Goal: Information Seeking & Learning: Learn about a topic

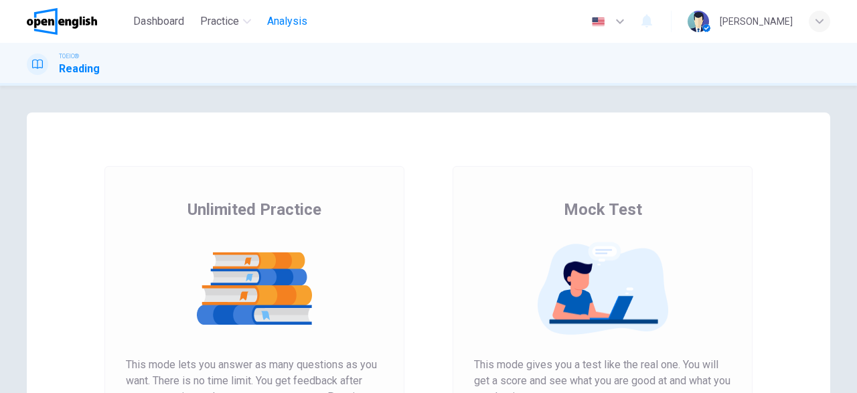
click at [285, 27] on span "Analysis" at bounding box center [287, 21] width 40 height 16
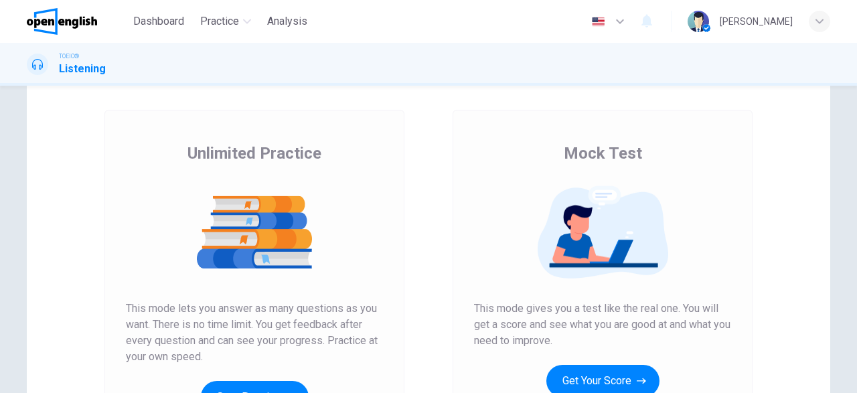
scroll to position [155, 0]
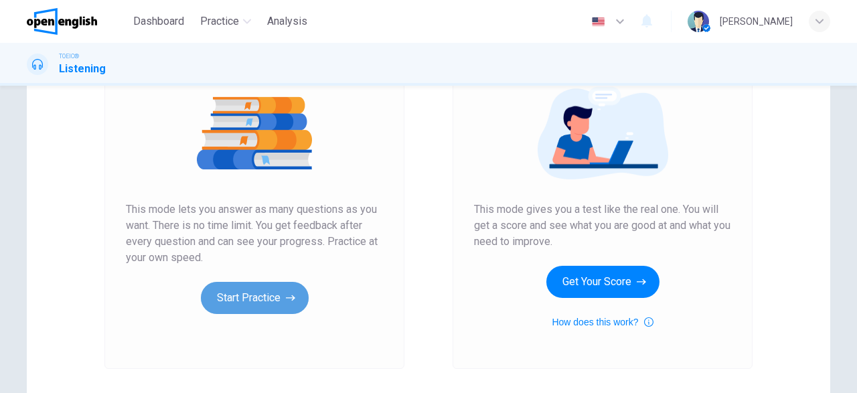
click at [240, 307] on button "Start Practice" at bounding box center [255, 298] width 108 height 32
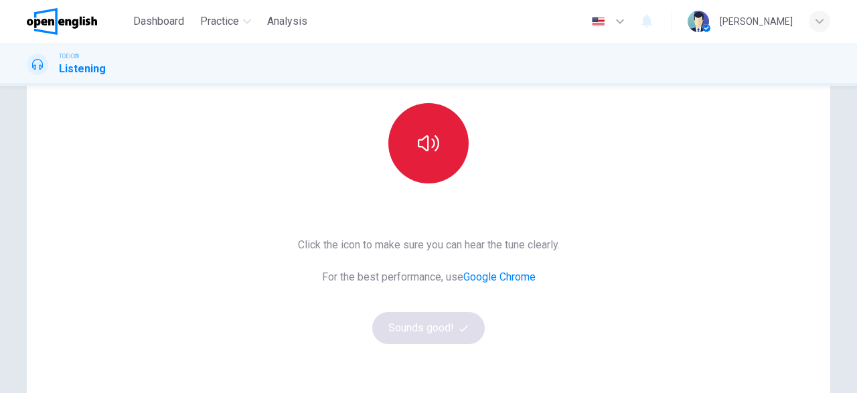
scroll to position [78, 0]
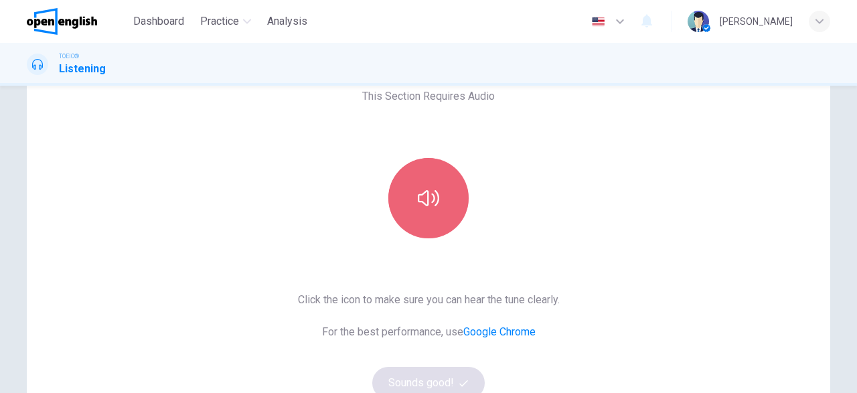
click at [434, 195] on icon "button" at bounding box center [428, 197] width 21 height 21
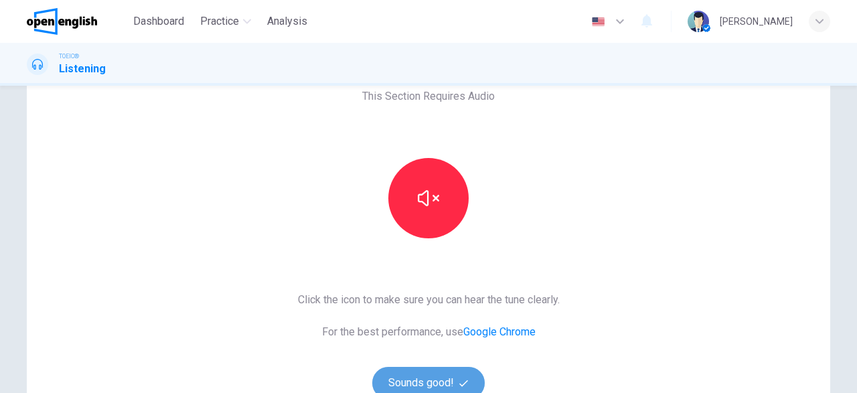
click at [438, 380] on button "Sounds good!" at bounding box center [428, 383] width 112 height 32
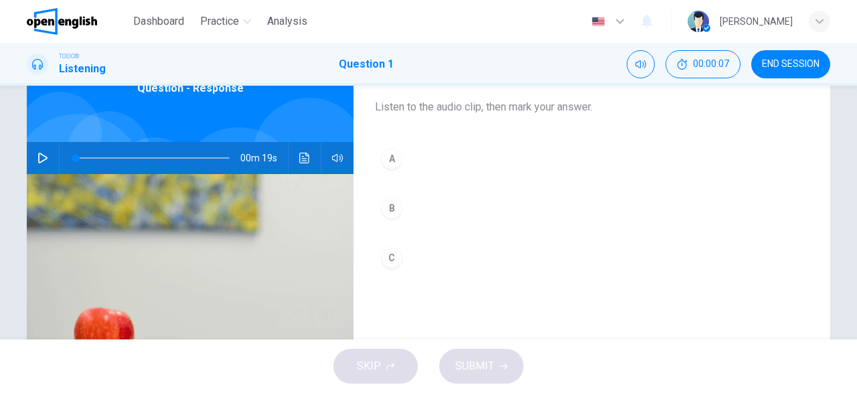
click at [44, 157] on icon "button" at bounding box center [42, 158] width 11 height 11
click at [41, 157] on icon "button" at bounding box center [42, 158] width 11 height 11
click at [77, 159] on span at bounding box center [153, 158] width 154 height 19
click at [42, 160] on icon "button" at bounding box center [42, 158] width 11 height 11
click at [398, 161] on div "A" at bounding box center [391, 158] width 21 height 21
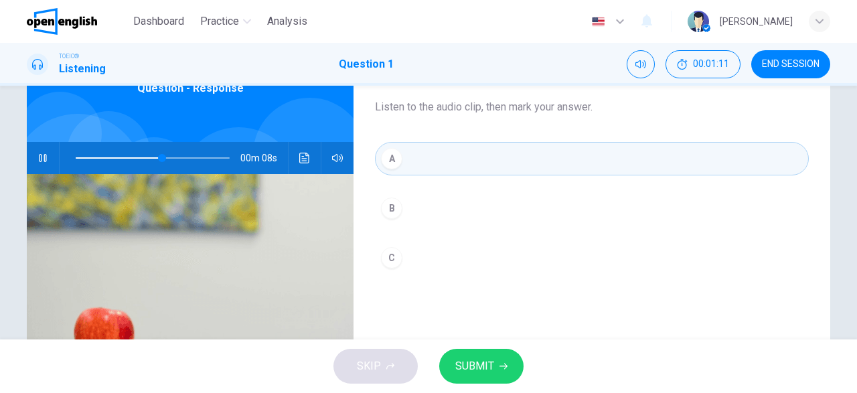
click at [508, 361] on button "SUBMIT" at bounding box center [481, 366] width 84 height 35
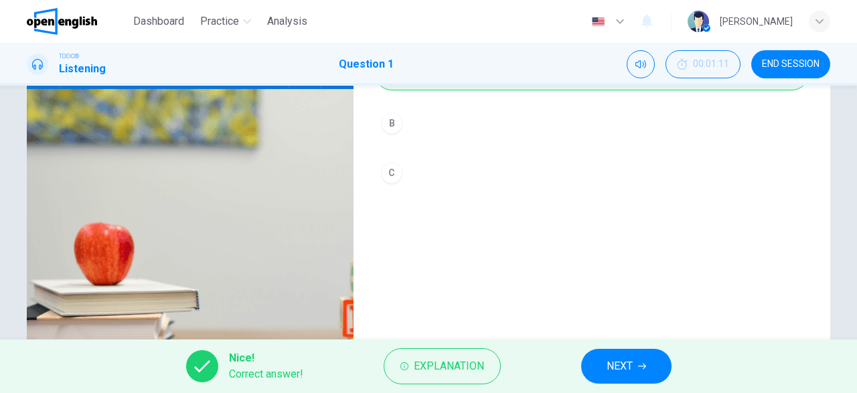
scroll to position [233, 0]
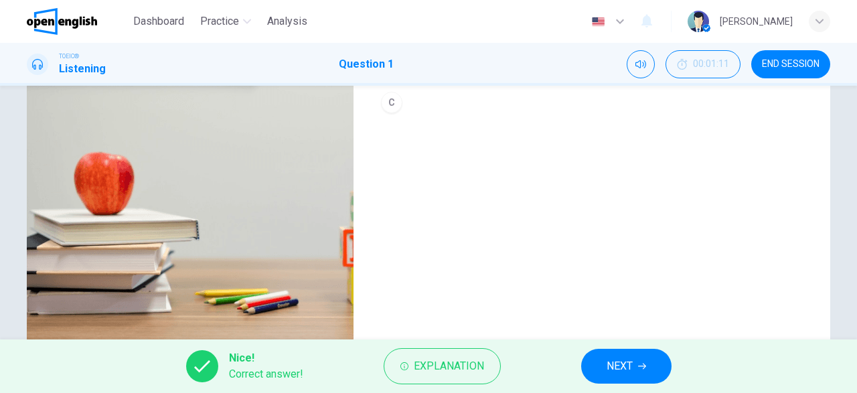
type input "**"
click at [631, 361] on span "NEXT" at bounding box center [620, 366] width 26 height 19
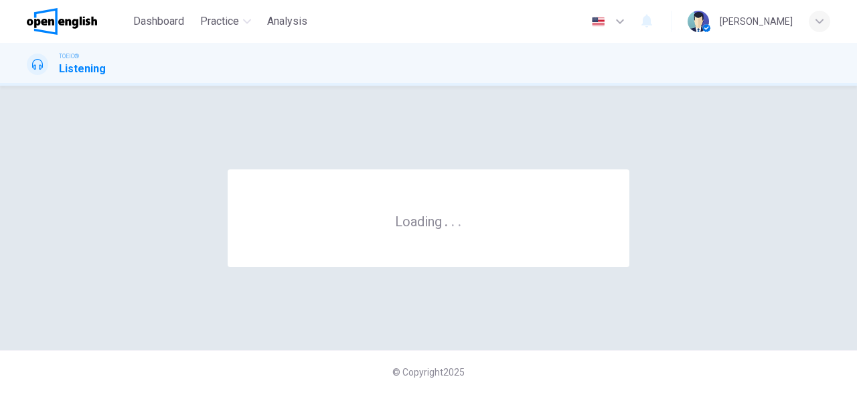
scroll to position [0, 0]
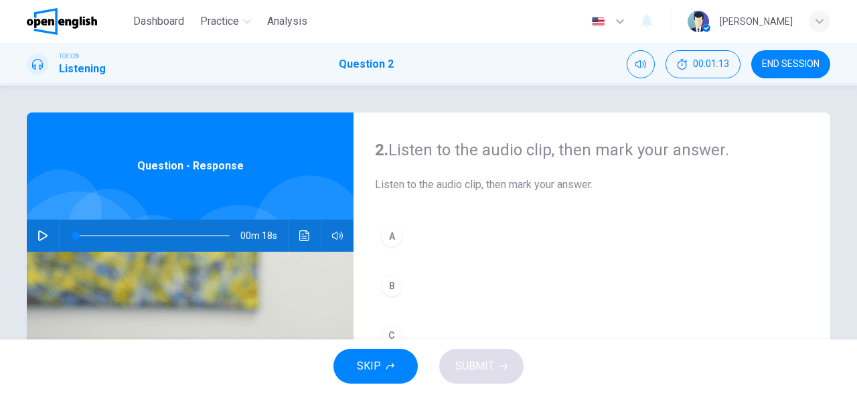
click at [44, 235] on icon "button" at bounding box center [42, 235] width 11 height 11
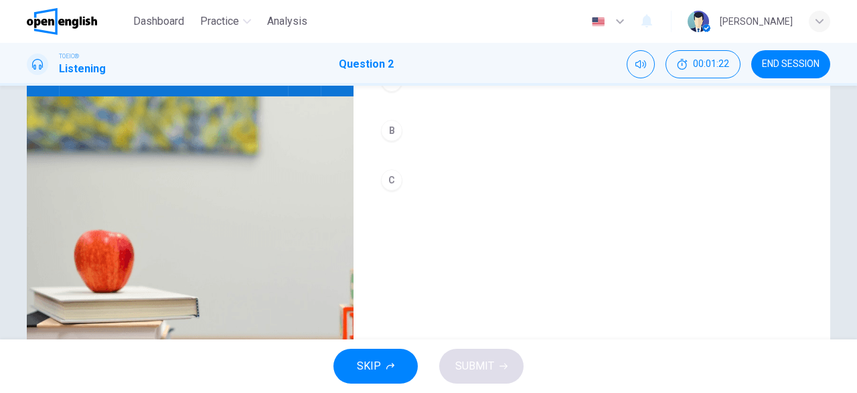
scroll to position [78, 0]
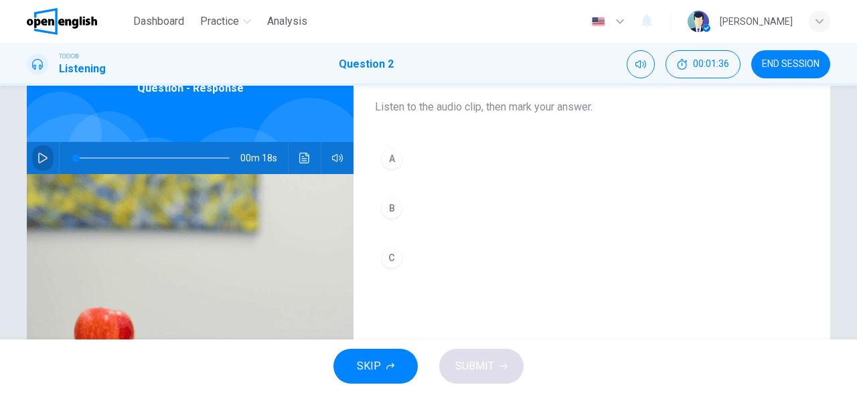
click at [46, 155] on icon "button" at bounding box center [42, 158] width 11 height 11
click at [48, 157] on icon "button" at bounding box center [42, 158] width 11 height 11
click at [76, 157] on span at bounding box center [153, 158] width 154 height 19
click at [48, 159] on button "button" at bounding box center [42, 158] width 21 height 32
click at [394, 159] on div "A" at bounding box center [391, 158] width 21 height 21
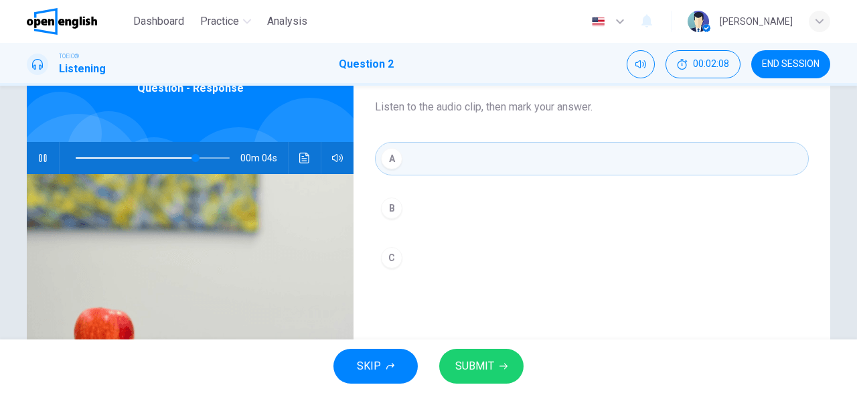
click at [487, 364] on span "SUBMIT" at bounding box center [474, 366] width 39 height 19
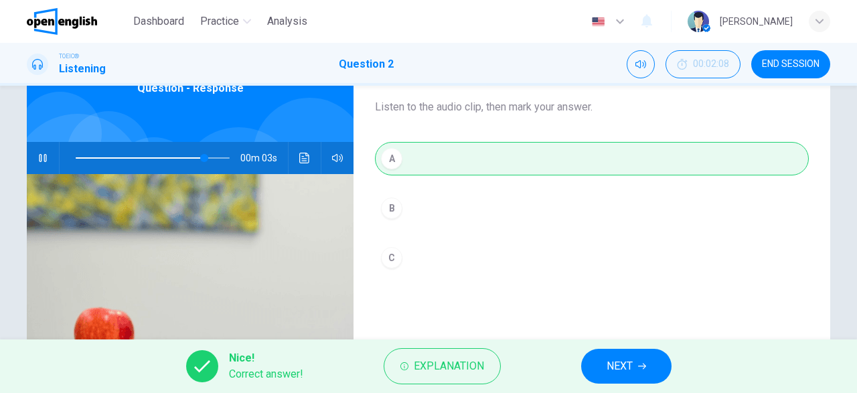
type input "**"
click at [621, 360] on span "NEXT" at bounding box center [620, 366] width 26 height 19
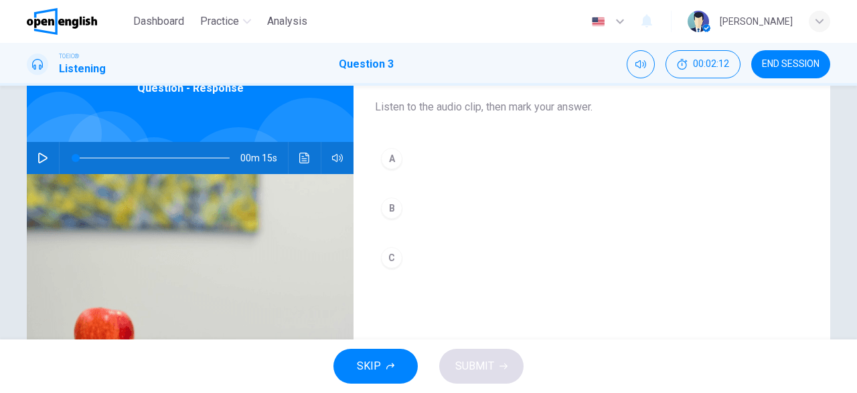
click at [43, 157] on icon "button" at bounding box center [42, 158] width 11 height 11
click at [42, 157] on icon "button" at bounding box center [42, 158] width 11 height 11
click at [76, 157] on span at bounding box center [153, 158] width 154 height 19
click at [391, 260] on div "C" at bounding box center [391, 257] width 21 height 21
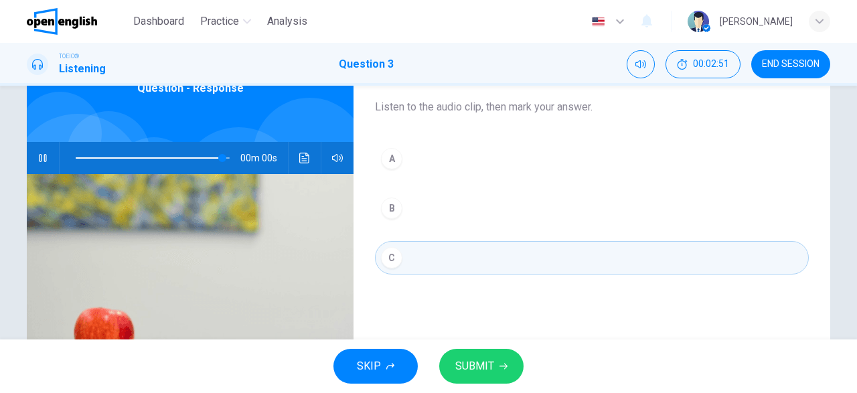
type input "*"
click at [471, 361] on span "SUBMIT" at bounding box center [474, 366] width 39 height 19
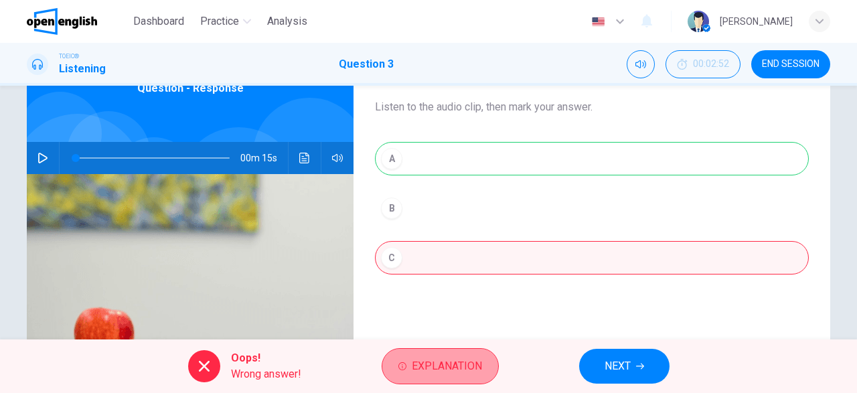
click at [463, 364] on span "Explanation" at bounding box center [447, 366] width 70 height 19
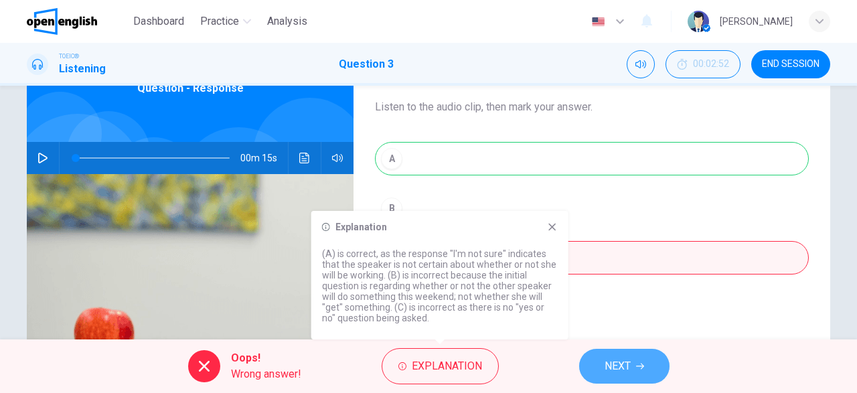
click at [616, 370] on span "NEXT" at bounding box center [618, 366] width 26 height 19
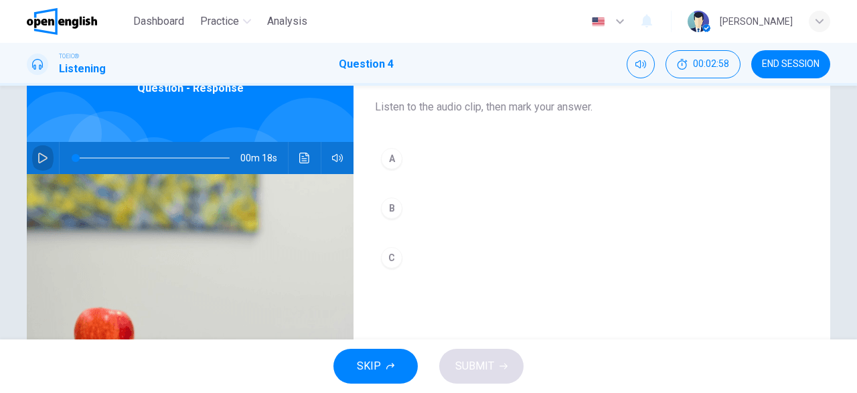
click at [42, 159] on icon "button" at bounding box center [42, 158] width 11 height 11
click at [44, 155] on icon "button" at bounding box center [42, 158] width 11 height 11
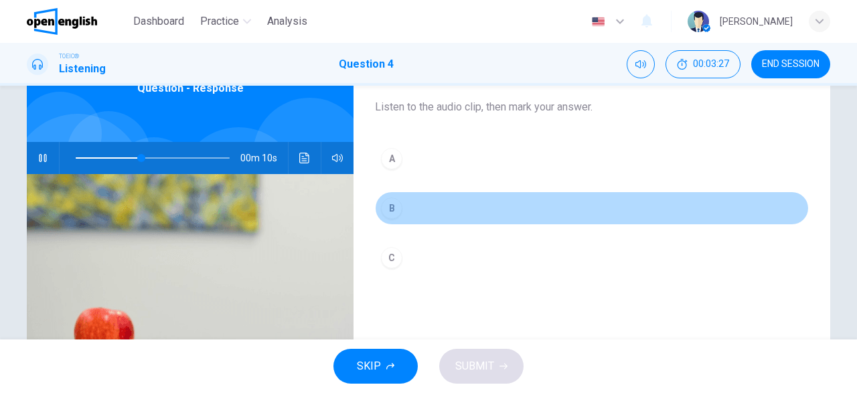
click at [392, 203] on div "B" at bounding box center [391, 207] width 21 height 21
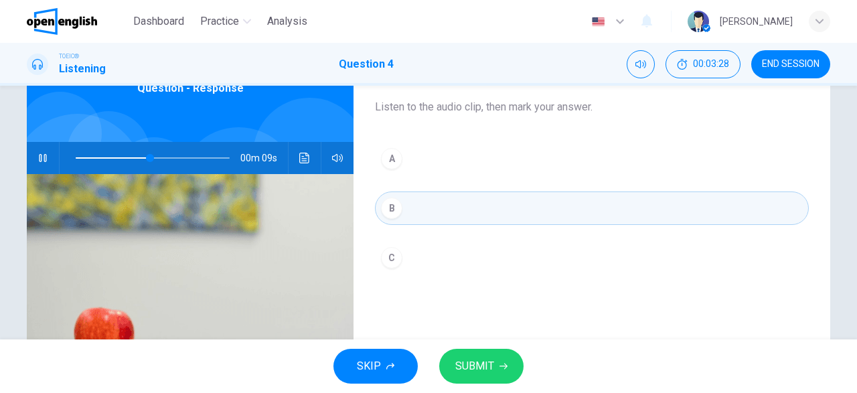
click at [463, 373] on span "SUBMIT" at bounding box center [474, 366] width 39 height 19
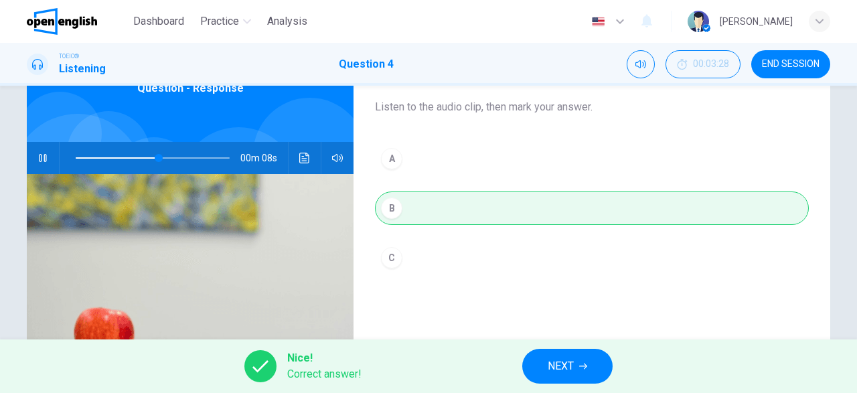
type input "**"
click at [574, 361] on span "NEXT" at bounding box center [561, 366] width 26 height 19
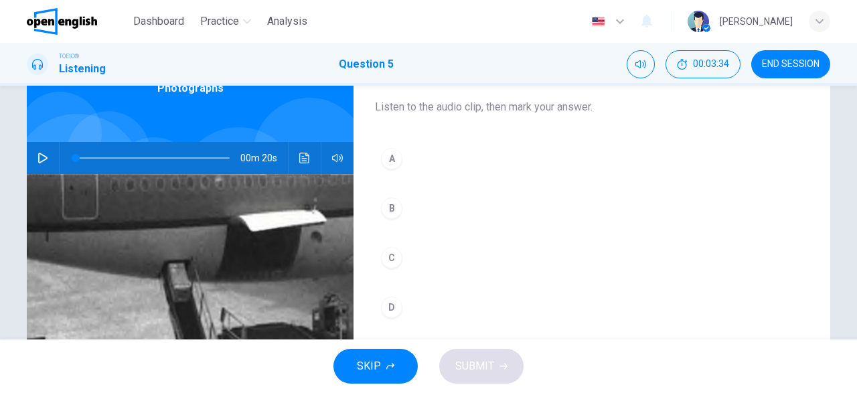
click at [42, 157] on icon "button" at bounding box center [42, 158] width 11 height 11
click at [45, 159] on icon "button" at bounding box center [42, 158] width 11 height 11
click at [45, 159] on icon "button" at bounding box center [42, 158] width 7 height 8
click at [45, 159] on icon "button" at bounding box center [42, 158] width 11 height 11
click at [48, 159] on icon "button" at bounding box center [42, 158] width 11 height 11
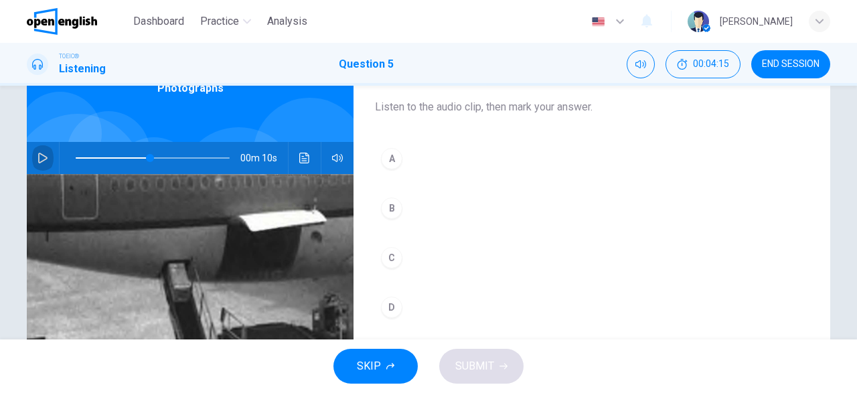
click at [48, 158] on button "button" at bounding box center [42, 158] width 21 height 32
click at [44, 159] on icon "button" at bounding box center [42, 158] width 11 height 11
type input "*"
click at [398, 313] on div "D" at bounding box center [391, 307] width 21 height 21
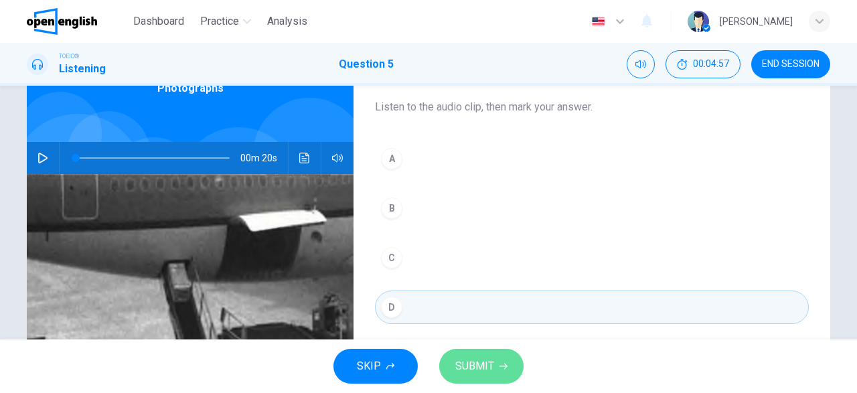
click at [472, 370] on span "SUBMIT" at bounding box center [474, 366] width 39 height 19
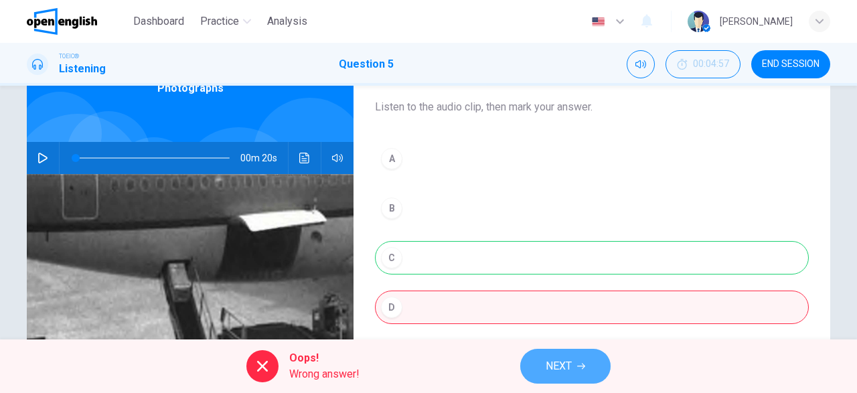
click at [561, 370] on span "NEXT" at bounding box center [559, 366] width 26 height 19
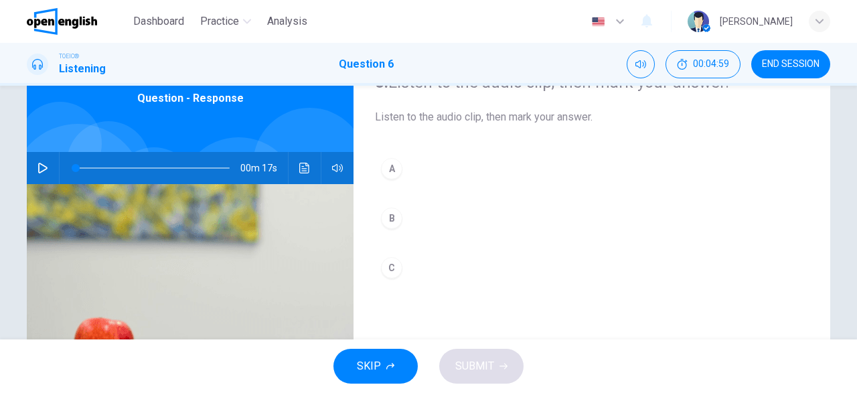
scroll to position [0, 0]
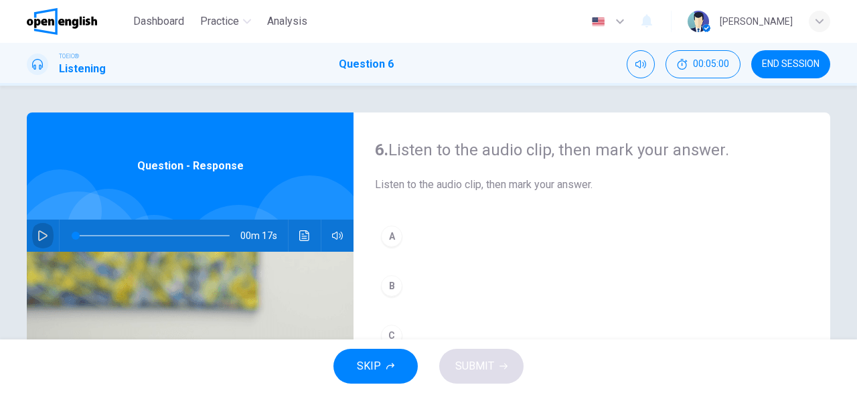
click at [40, 240] on icon "button" at bounding box center [42, 235] width 9 height 11
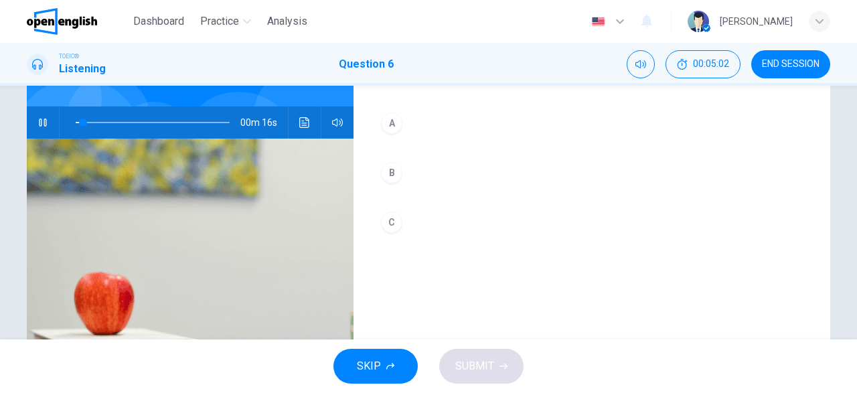
scroll to position [78, 0]
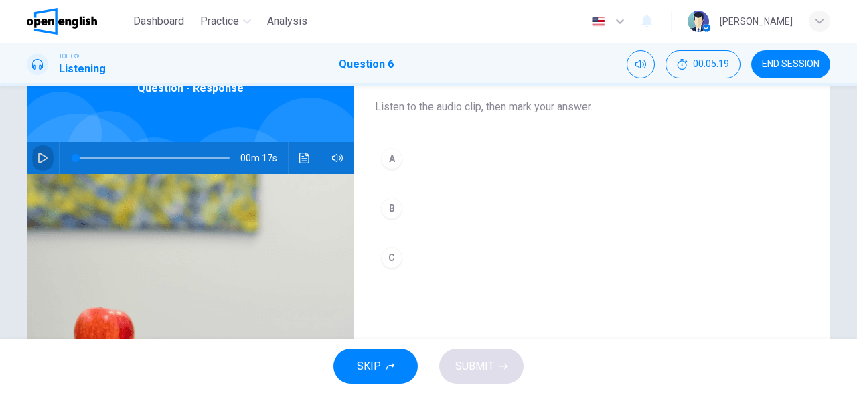
click at [46, 155] on icon "button" at bounding box center [42, 158] width 11 height 11
click at [42, 158] on icon "button" at bounding box center [42, 158] width 11 height 11
click at [45, 153] on icon "button" at bounding box center [42, 158] width 11 height 11
type input "*"
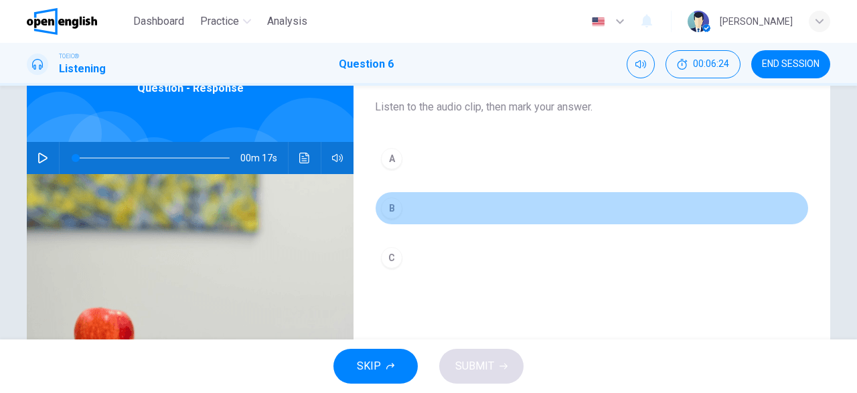
click at [394, 209] on div "B" at bounding box center [391, 207] width 21 height 21
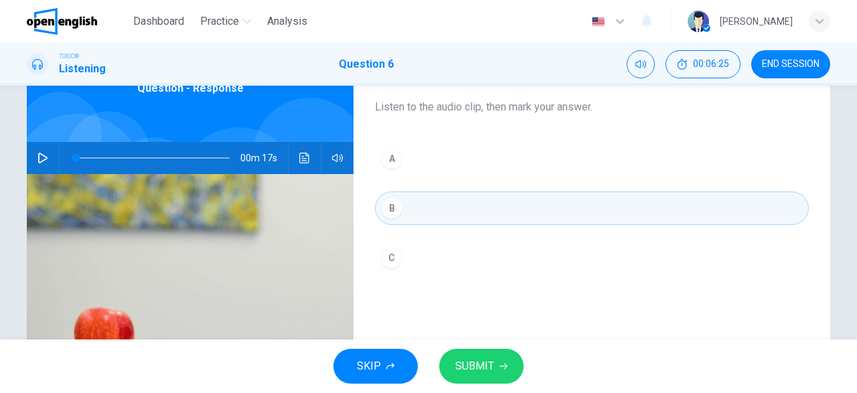
click at [469, 368] on span "SUBMIT" at bounding box center [474, 366] width 39 height 19
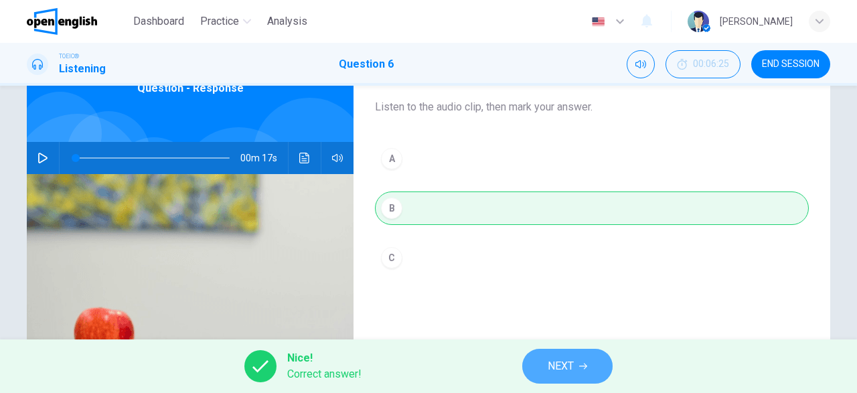
click at [556, 364] on span "NEXT" at bounding box center [561, 366] width 26 height 19
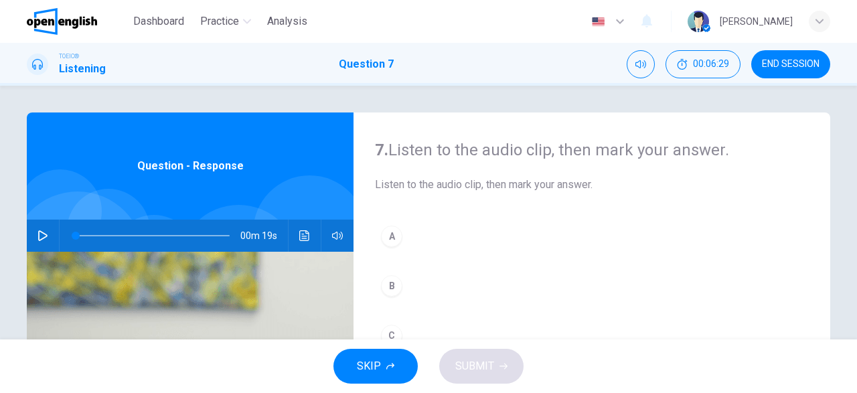
click at [46, 235] on icon "button" at bounding box center [42, 235] width 9 height 11
click at [44, 235] on icon "button" at bounding box center [42, 235] width 11 height 11
click at [46, 235] on icon "button" at bounding box center [42, 235] width 11 height 11
click at [77, 237] on span at bounding box center [153, 235] width 154 height 19
click at [42, 238] on icon "button" at bounding box center [42, 235] width 11 height 11
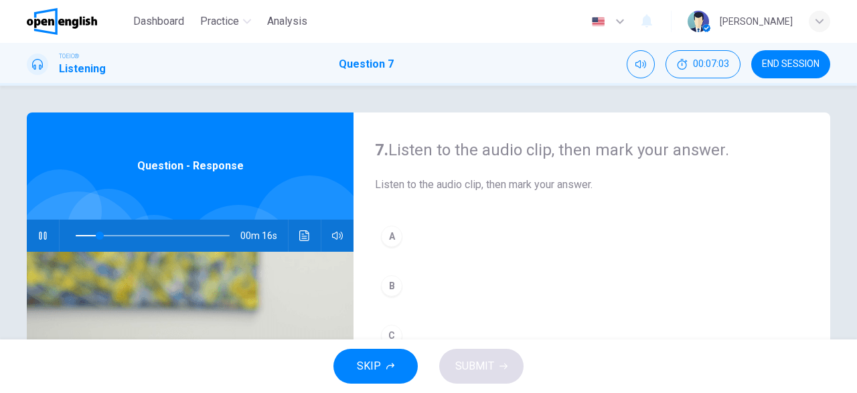
click at [44, 234] on icon "button" at bounding box center [42, 235] width 11 height 11
click at [46, 234] on icon "button" at bounding box center [42, 235] width 9 height 11
click at [390, 331] on div "C" at bounding box center [391, 335] width 21 height 21
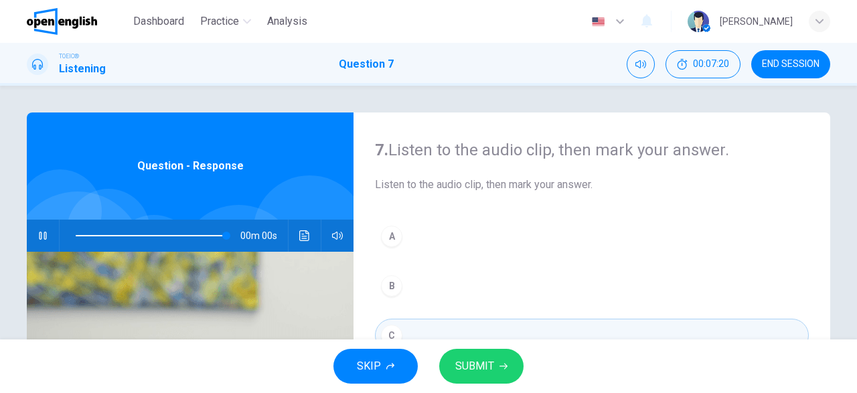
type input "*"
click at [465, 365] on span "SUBMIT" at bounding box center [474, 366] width 39 height 19
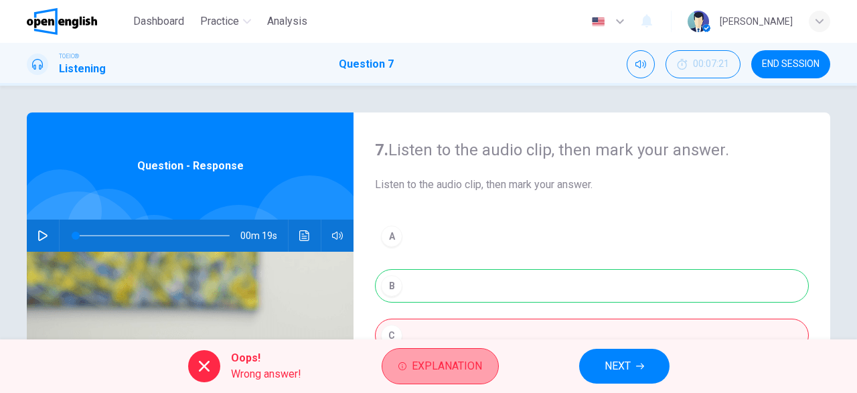
click at [457, 368] on span "Explanation" at bounding box center [447, 366] width 70 height 19
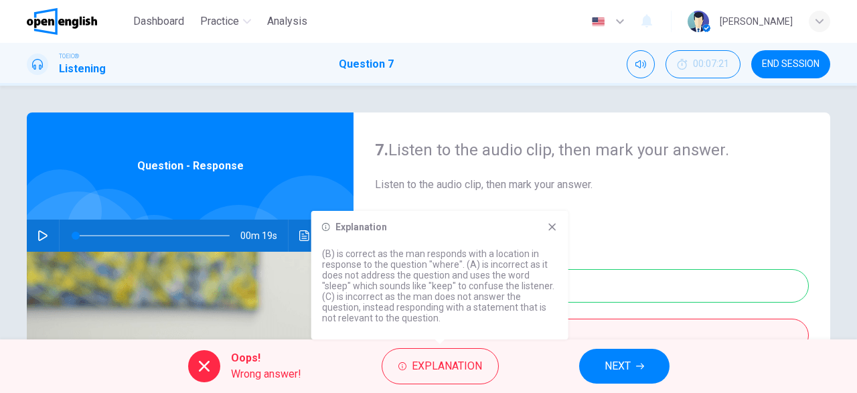
click at [547, 223] on icon at bounding box center [552, 227] width 11 height 11
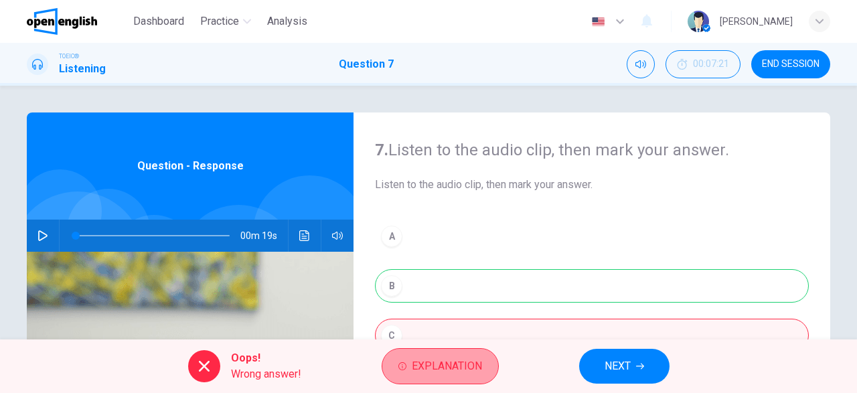
click at [455, 370] on span "Explanation" at bounding box center [447, 366] width 70 height 19
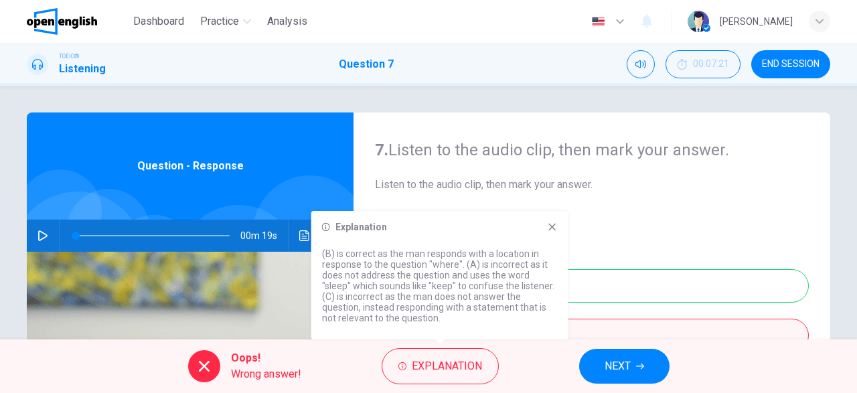
click at [626, 368] on span "NEXT" at bounding box center [618, 366] width 26 height 19
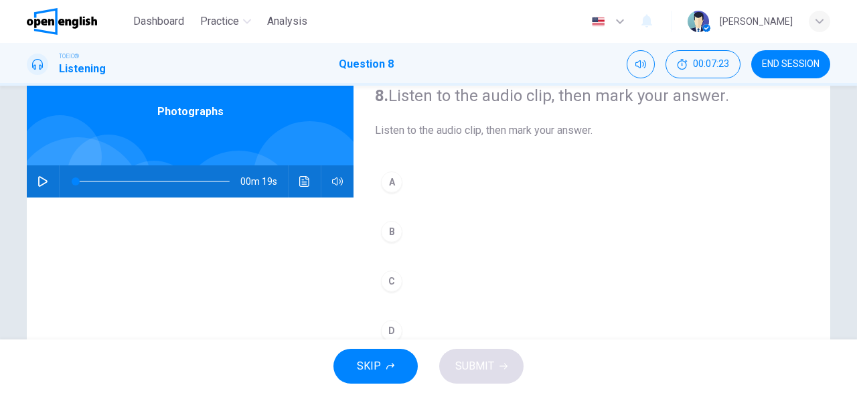
scroll to position [78, 0]
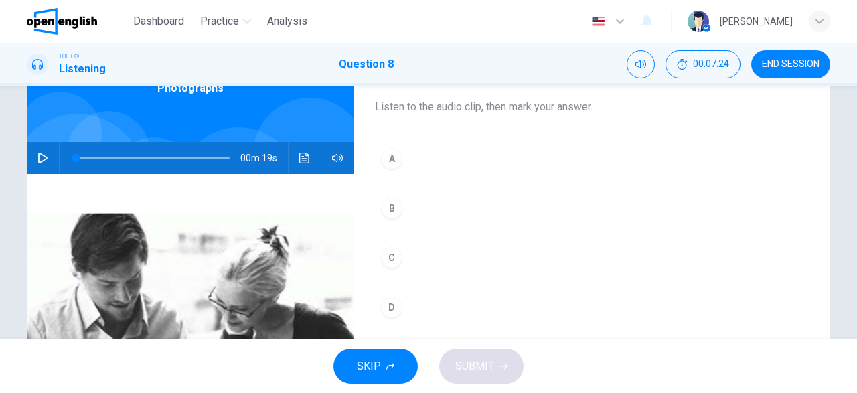
click at [44, 159] on icon "button" at bounding box center [42, 158] width 11 height 11
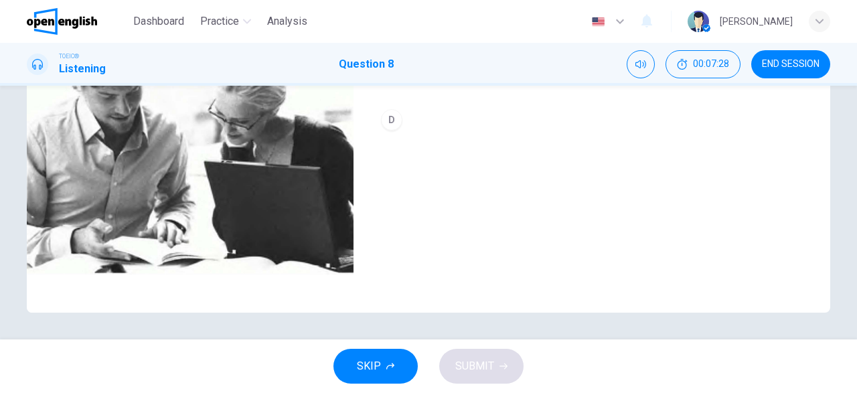
scroll to position [187, 0]
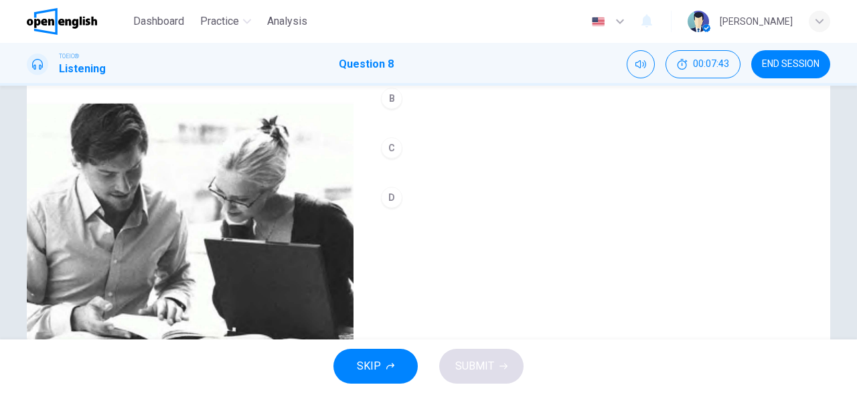
type input "*"
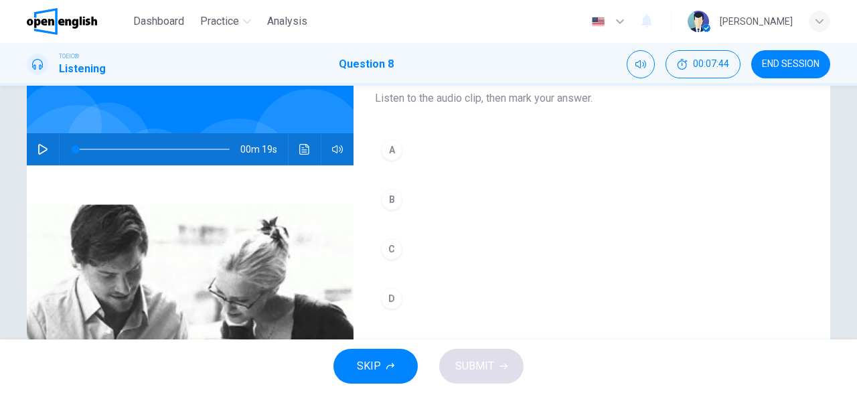
scroll to position [32, 0]
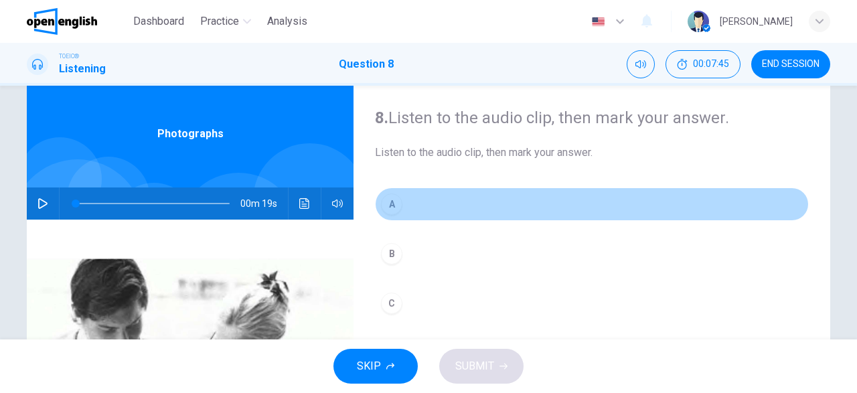
click at [394, 206] on div "A" at bounding box center [391, 203] width 21 height 21
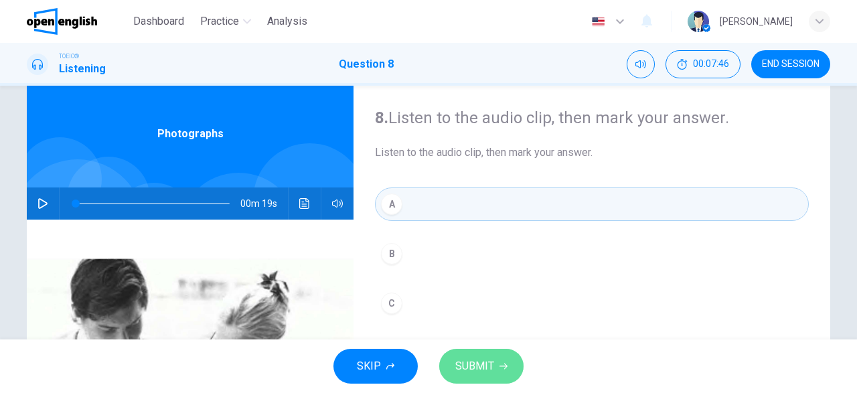
click at [484, 372] on span "SUBMIT" at bounding box center [474, 366] width 39 height 19
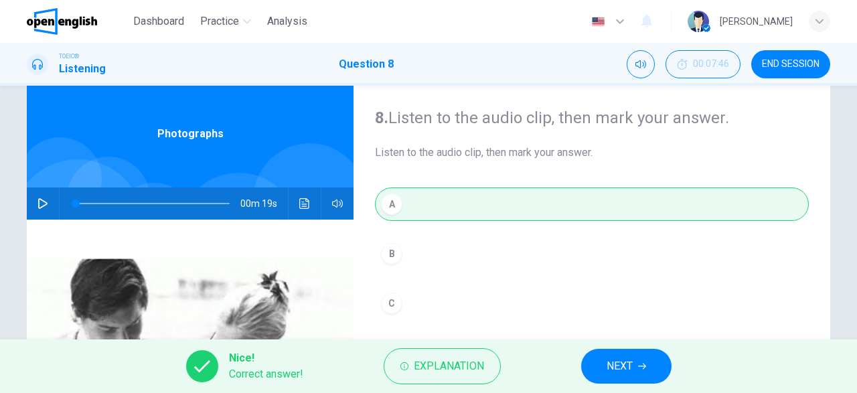
click at [663, 366] on button "NEXT" at bounding box center [626, 366] width 90 height 35
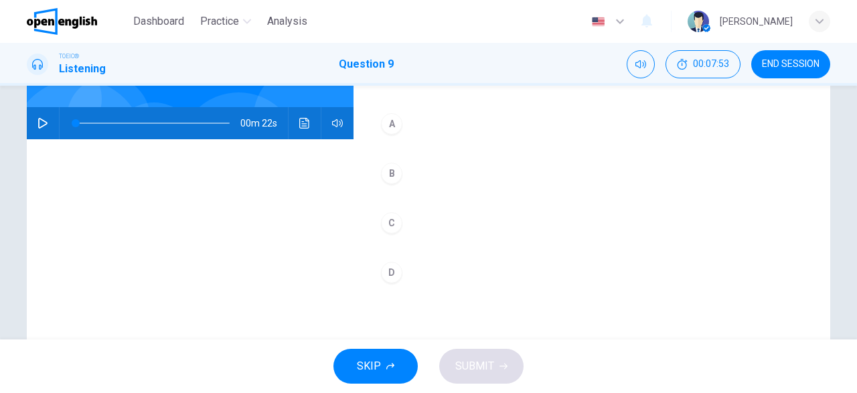
scroll to position [0, 0]
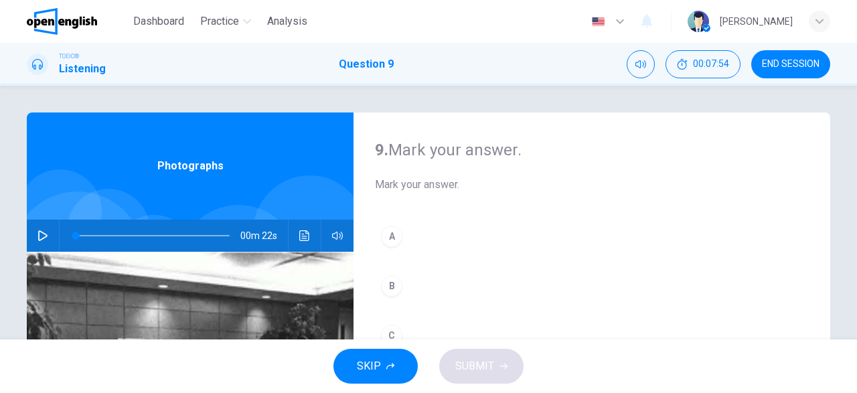
click at [37, 234] on button "button" at bounding box center [42, 236] width 21 height 32
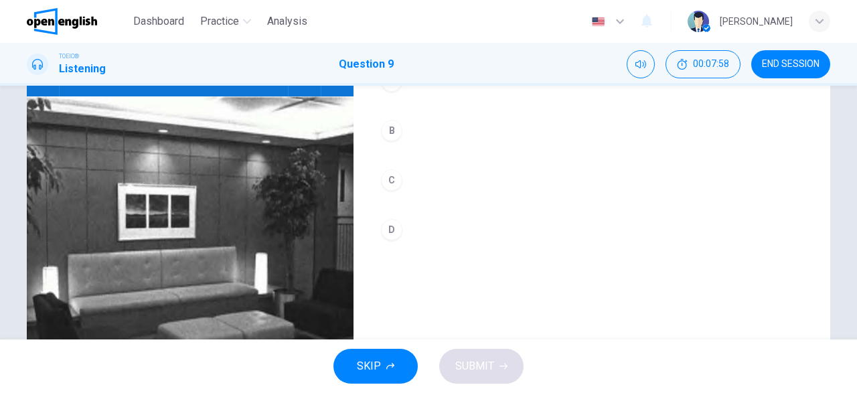
scroll to position [233, 0]
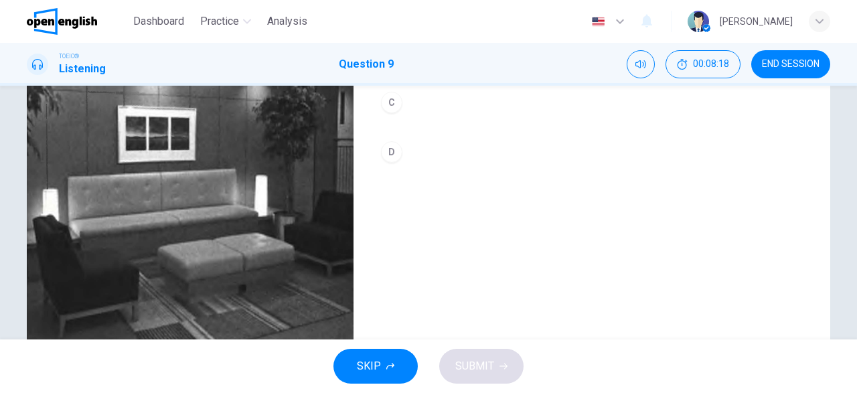
click at [160, 143] on img at bounding box center [190, 182] width 327 height 326
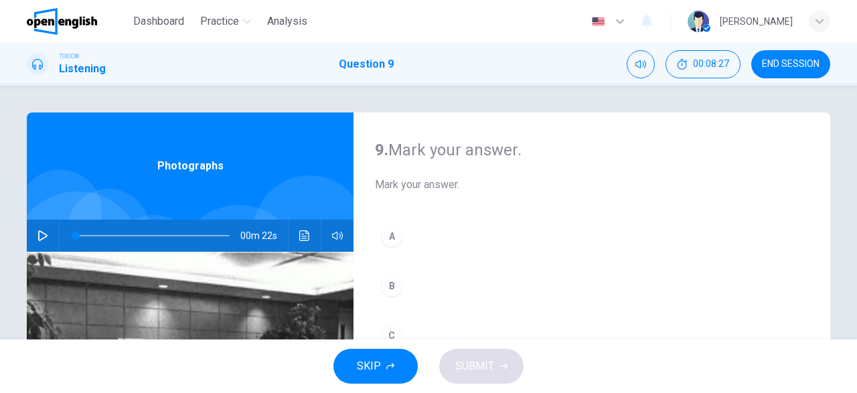
click at [44, 237] on icon "button" at bounding box center [42, 235] width 11 height 11
click at [197, 231] on span at bounding box center [153, 235] width 154 height 19
click at [199, 239] on span at bounding box center [195, 236] width 8 height 8
click at [39, 236] on icon "button" at bounding box center [42, 235] width 9 height 11
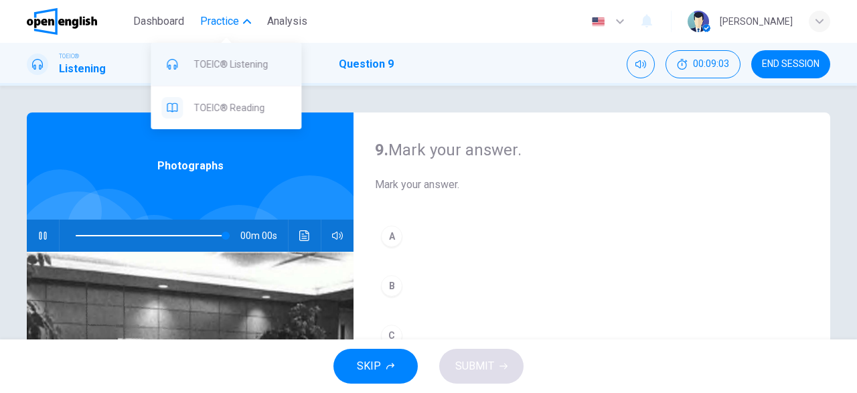
type input "*"
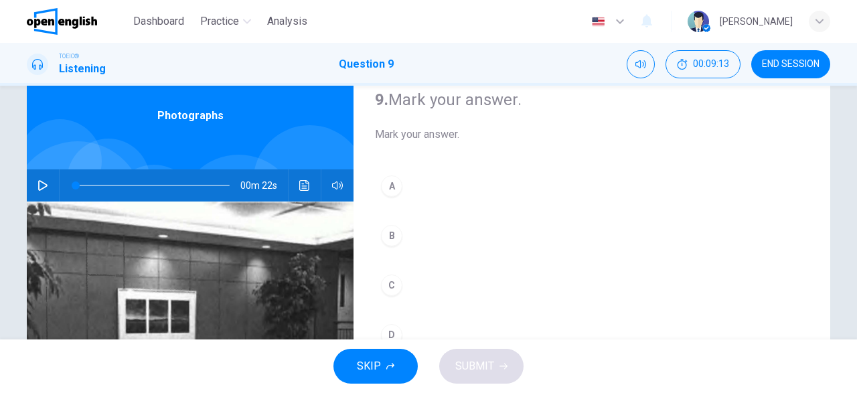
scroll to position [32, 0]
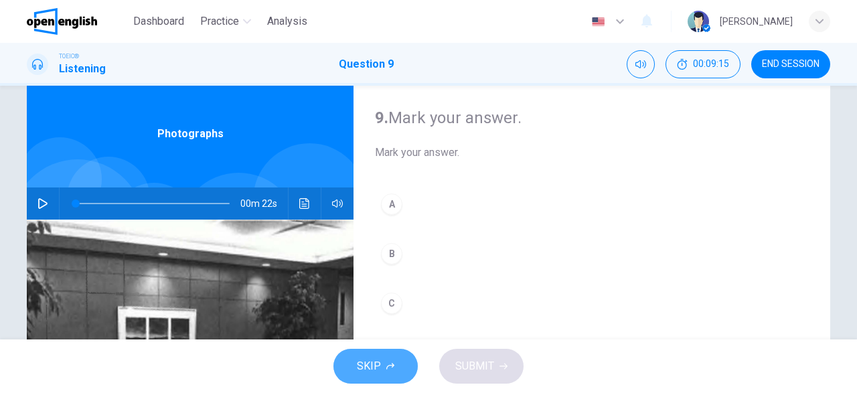
click at [400, 366] on button "SKIP" at bounding box center [375, 366] width 84 height 35
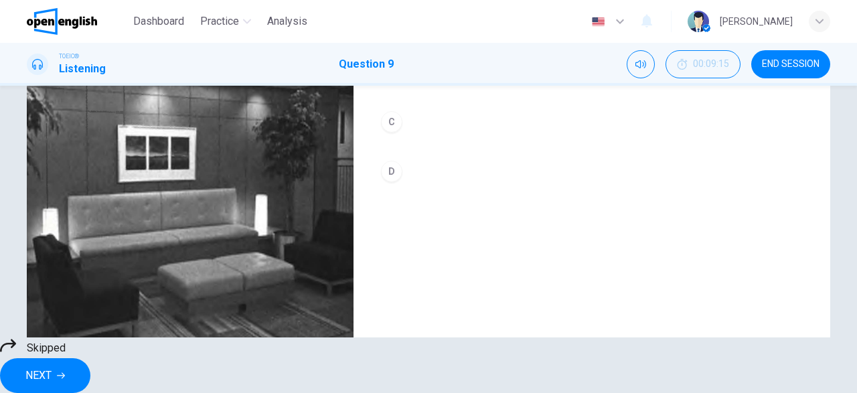
scroll to position [265, 0]
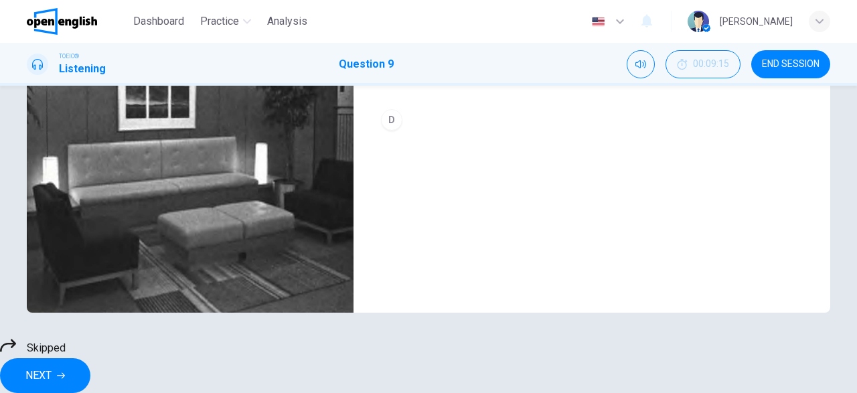
click at [90, 366] on button "NEXT" at bounding box center [45, 375] width 90 height 35
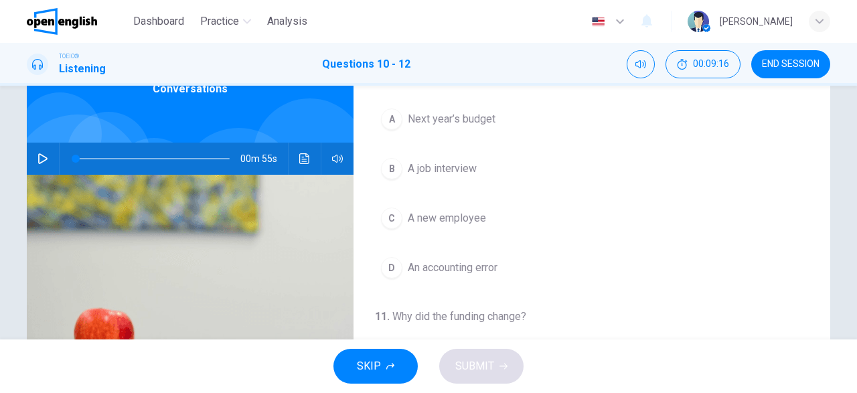
scroll to position [78, 0]
click at [48, 155] on icon "button" at bounding box center [42, 158] width 11 height 11
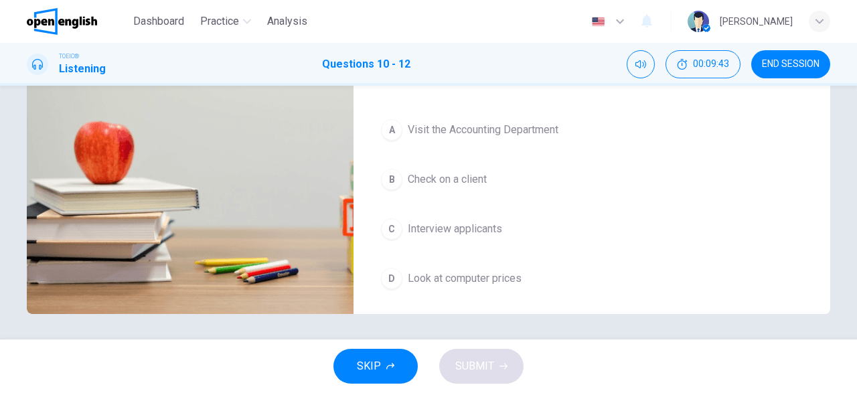
scroll to position [265, 0]
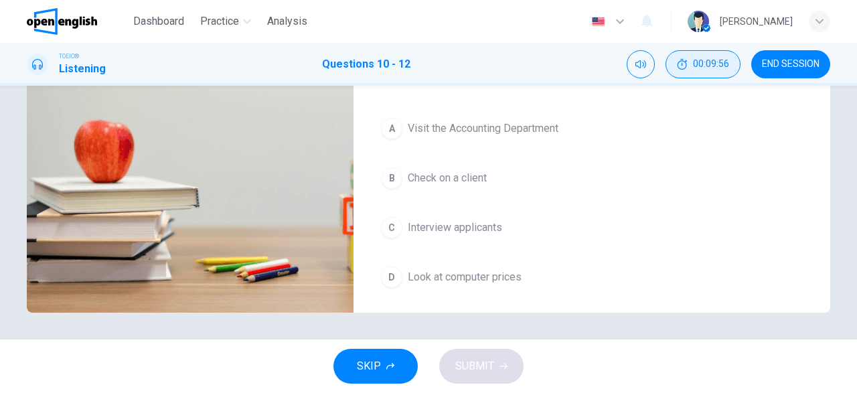
type input "**"
click at [803, 68] on span "END SESSION" at bounding box center [791, 64] width 58 height 11
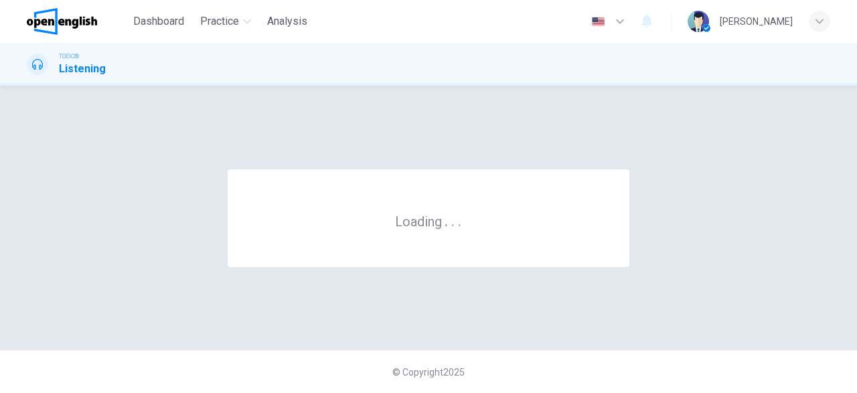
scroll to position [0, 0]
